Goal: Task Accomplishment & Management: Use online tool/utility

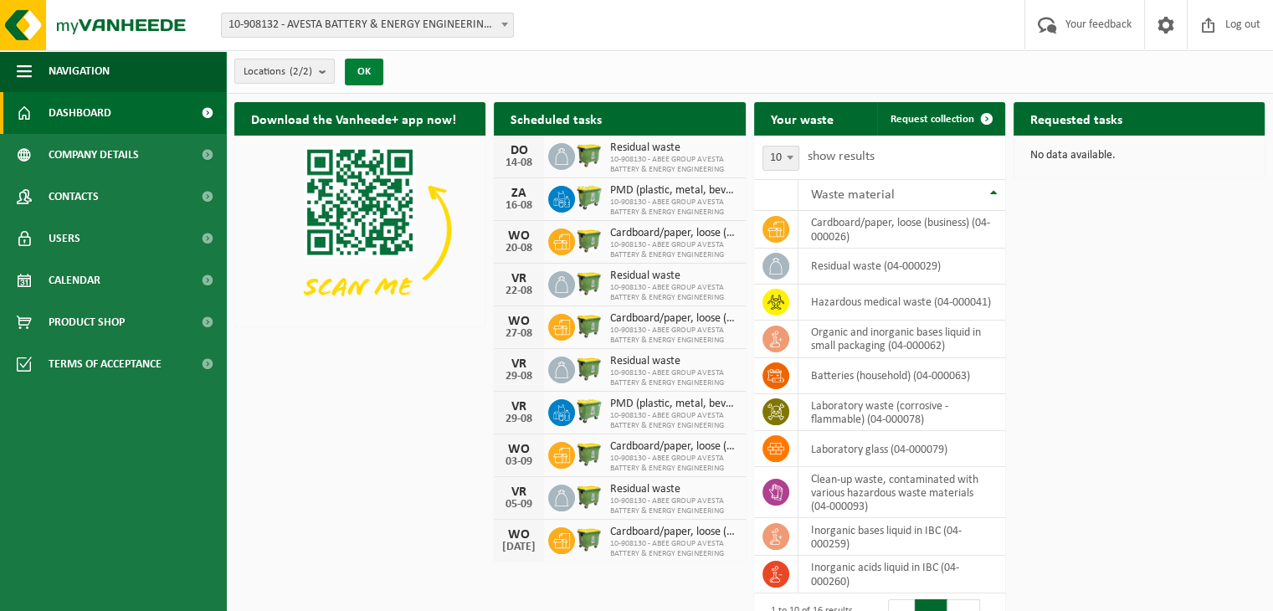
click at [368, 70] on font "OK" at bounding box center [363, 71] width 13 height 11
click at [363, 71] on font "OK" at bounding box center [363, 71] width 13 height 11
click at [936, 121] on font "Request collection" at bounding box center [932, 119] width 84 height 11
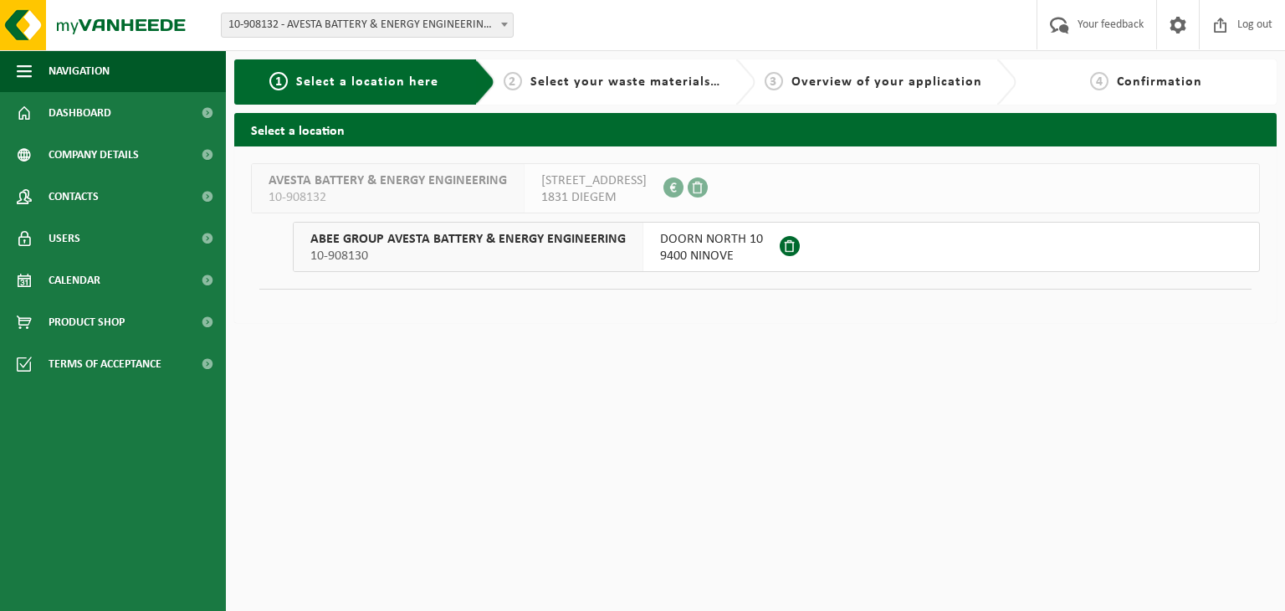
click at [705, 243] on font "DOORN NORTH 10" at bounding box center [711, 239] width 103 height 13
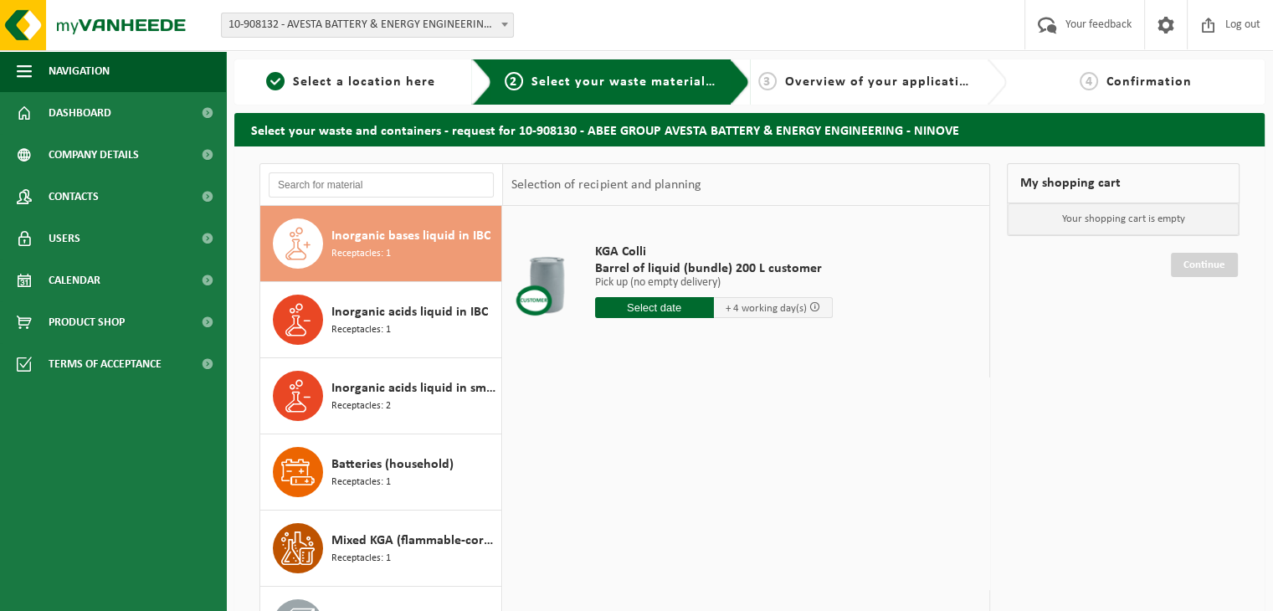
click at [1105, 224] on font "Your shopping cart is empty" at bounding box center [1123, 218] width 123 height 11
click at [837, 79] on font "Overview of your application" at bounding box center [880, 81] width 191 height 13
click at [83, 282] on font "Calendar" at bounding box center [75, 280] width 52 height 13
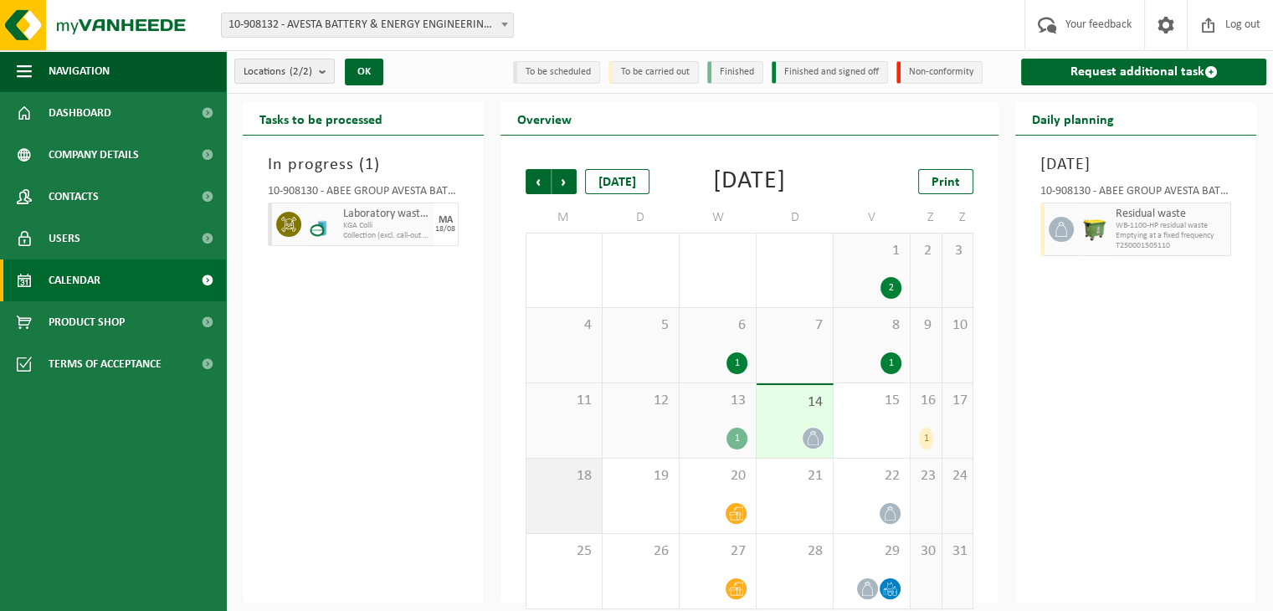
click at [576, 525] on div "18" at bounding box center [563, 495] width 75 height 74
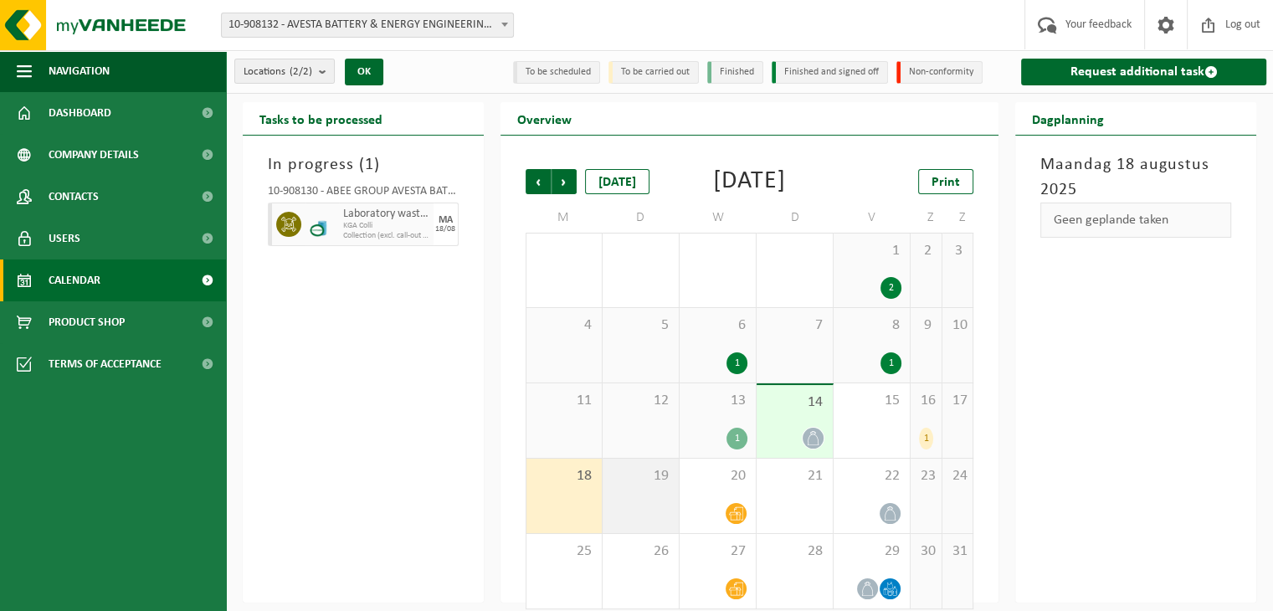
click at [639, 523] on div "19" at bounding box center [640, 495] width 76 height 74
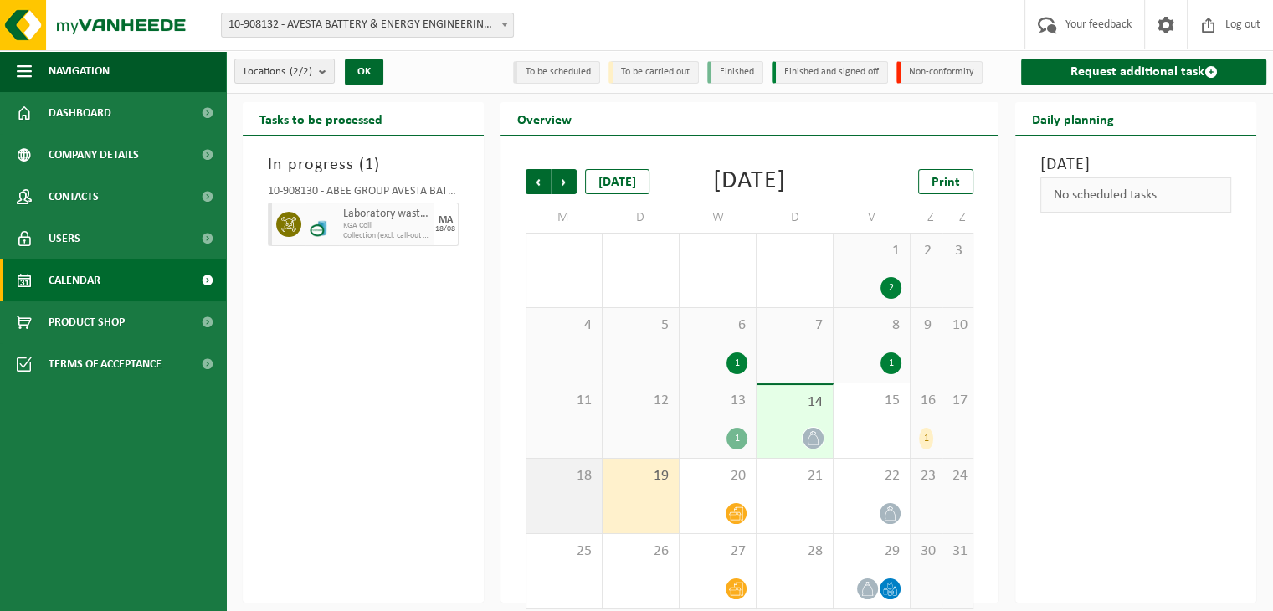
click at [577, 532] on div "18" at bounding box center [563, 495] width 75 height 74
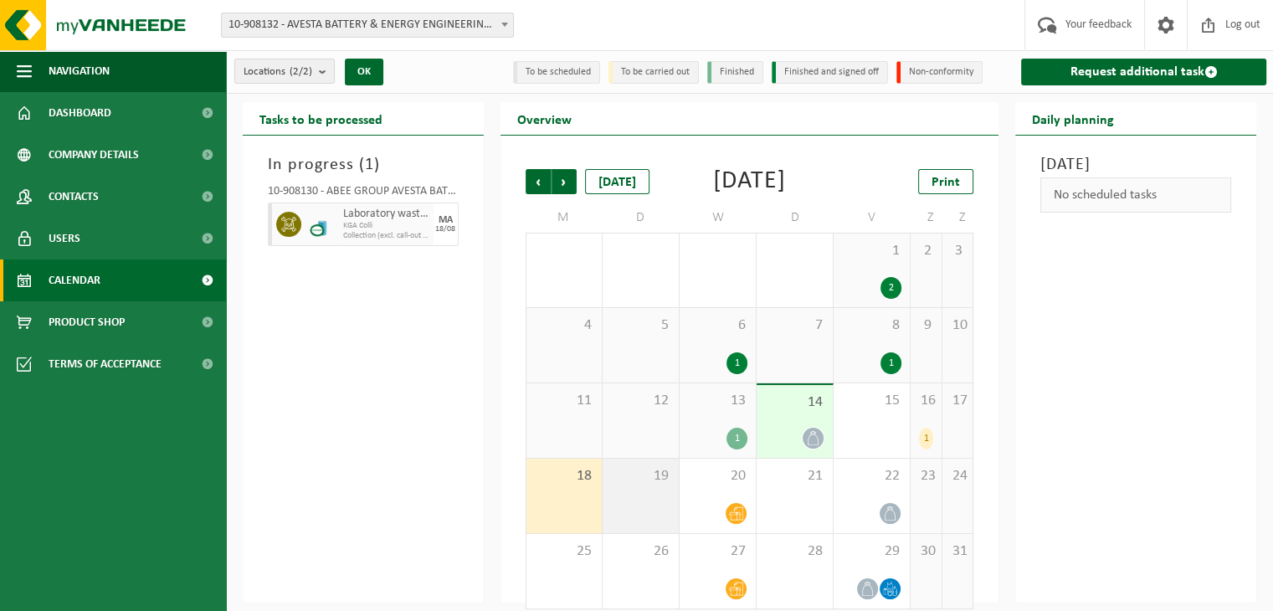
click at [632, 530] on div "19" at bounding box center [640, 495] width 76 height 74
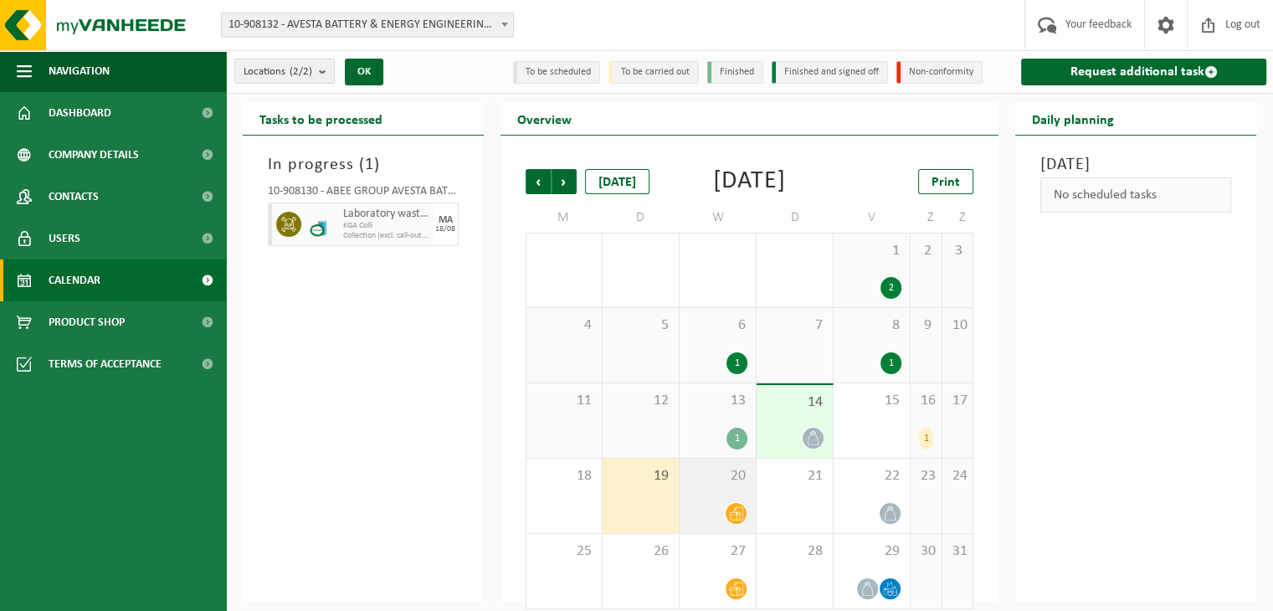
click at [702, 525] on div "20" at bounding box center [717, 495] width 76 height 74
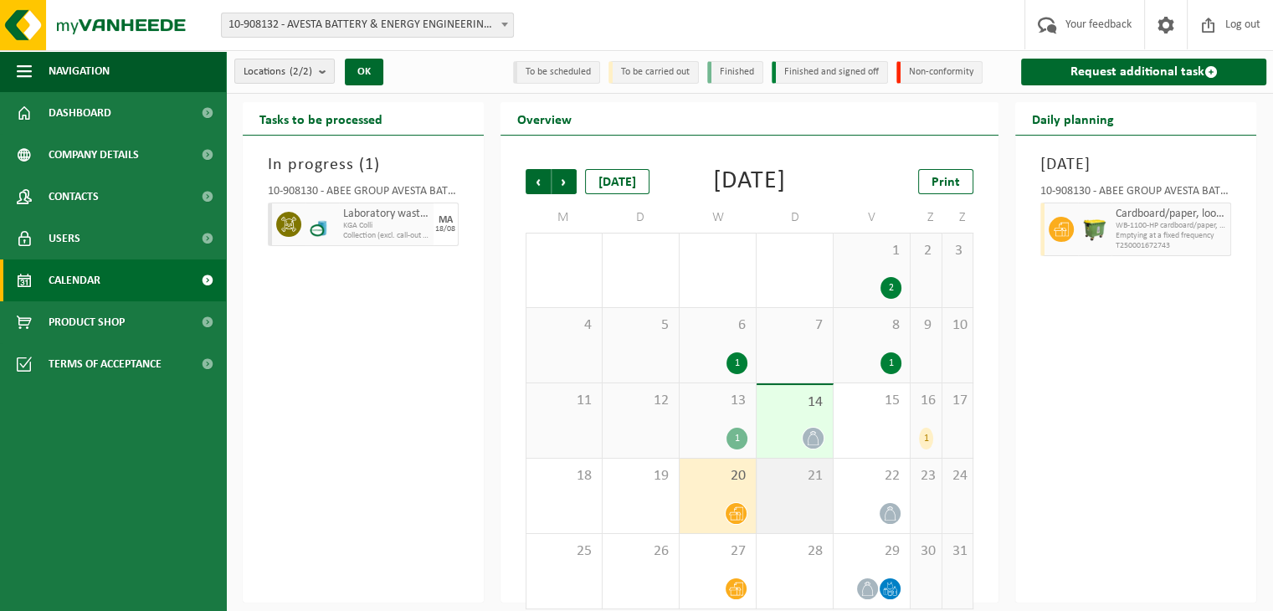
click at [768, 525] on div "21" at bounding box center [794, 495] width 76 height 74
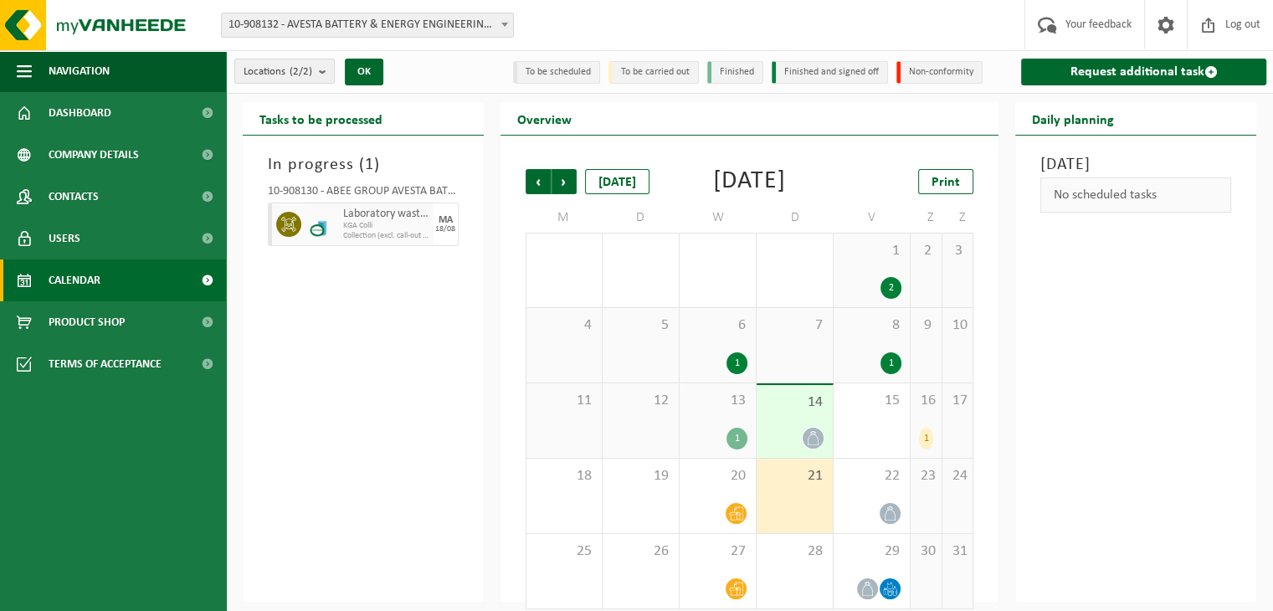
click at [343, 223] on font "KGA Colli" at bounding box center [357, 225] width 29 height 9
click at [371, 277] on div "In progress ( 1 ) 10-908130 - ABEE GROUP AVESTA BATTERY & ENERGY ENGINEERING - …" at bounding box center [363, 369] width 241 height 467
